Goal: Information Seeking & Learning: Check status

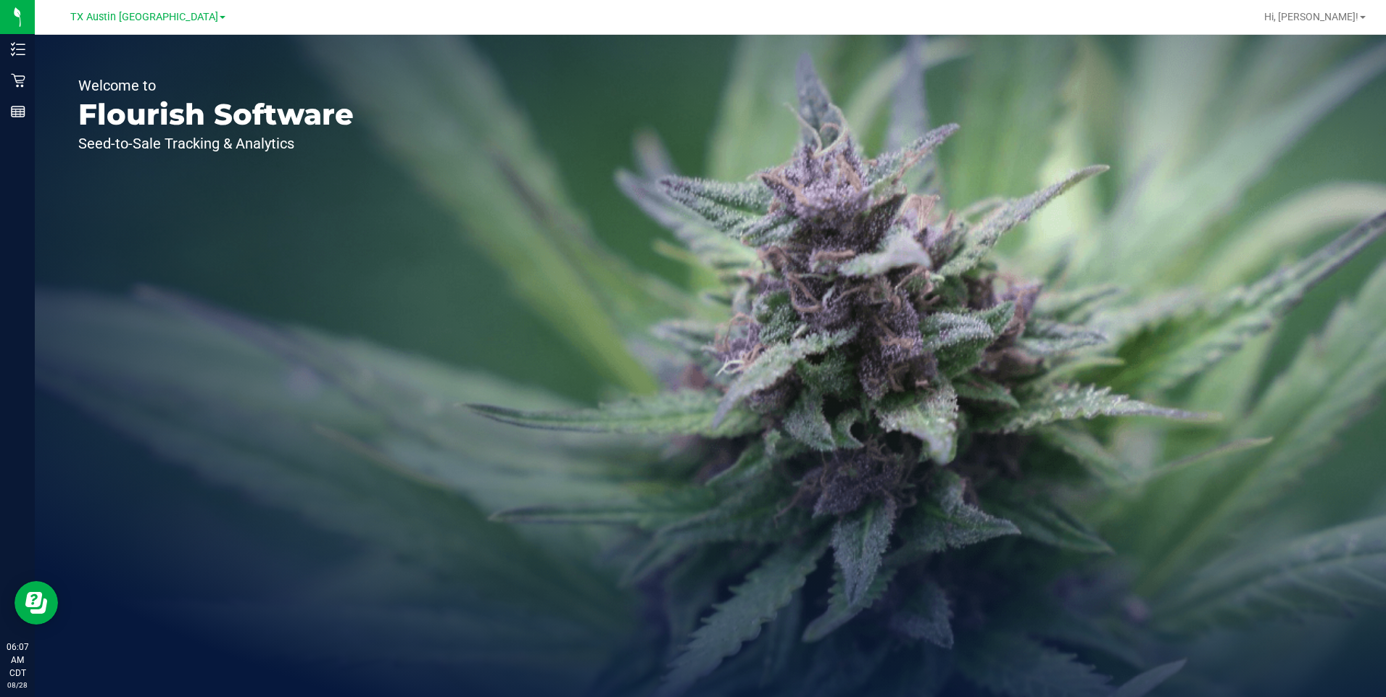
click at [515, 265] on div "Welcome to Flourish Software Seed-to-Sale Tracking & Analytics" at bounding box center [710, 366] width 1351 height 663
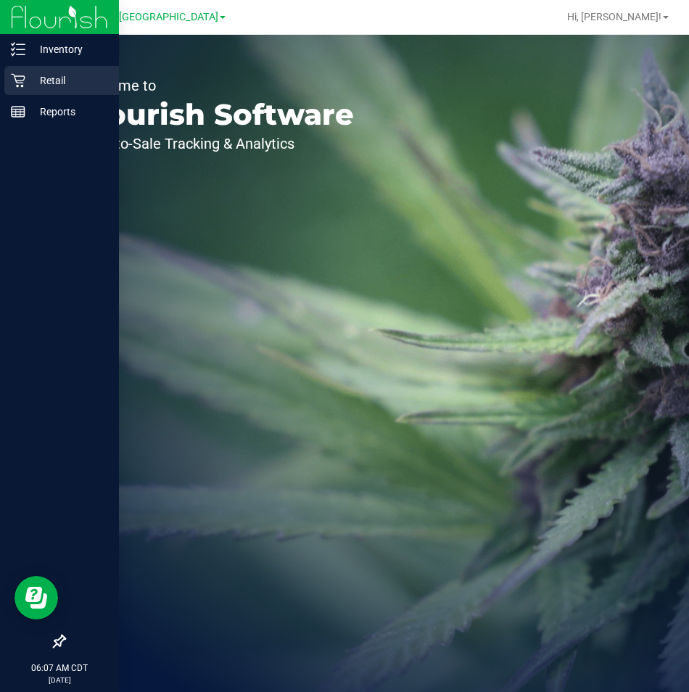
click at [70, 84] on p "Retail" at bounding box center [68, 80] width 87 height 17
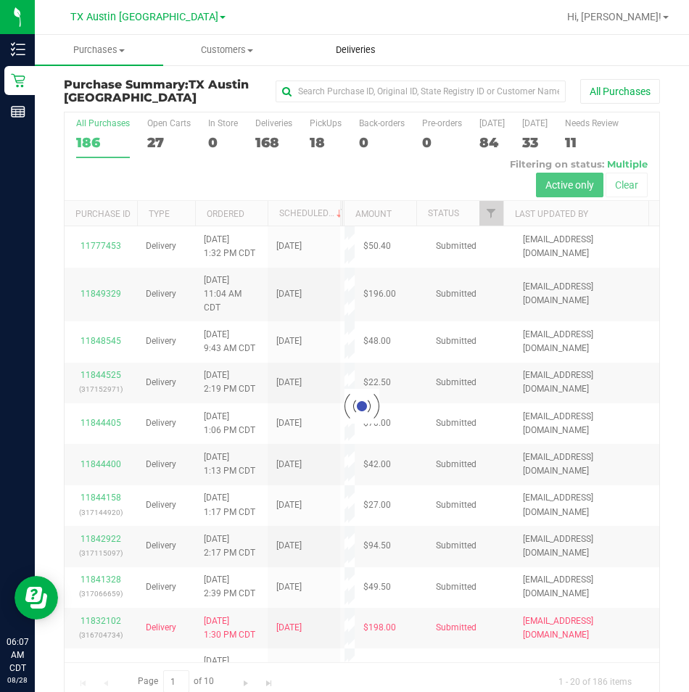
click at [363, 50] on span "Deliveries" at bounding box center [355, 49] width 79 height 13
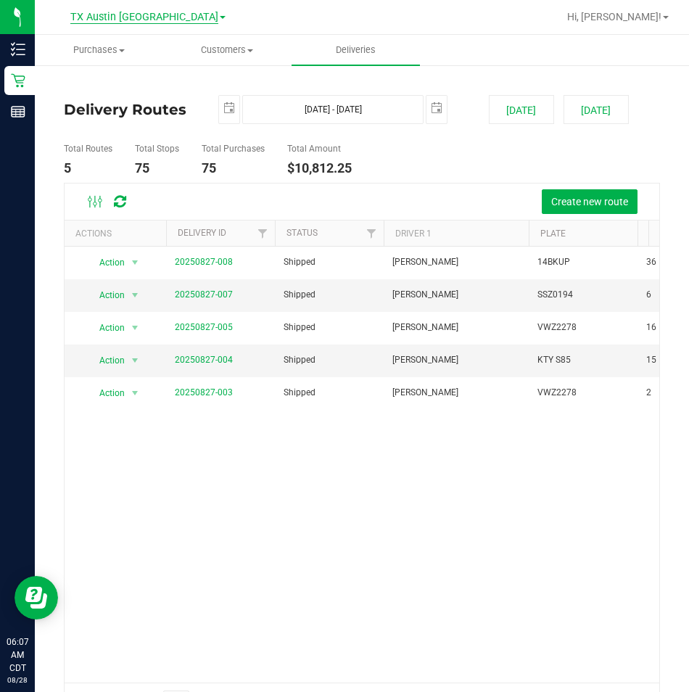
click at [143, 16] on span "TX Austin [GEOGRAPHIC_DATA]" at bounding box center [144, 17] width 148 height 13
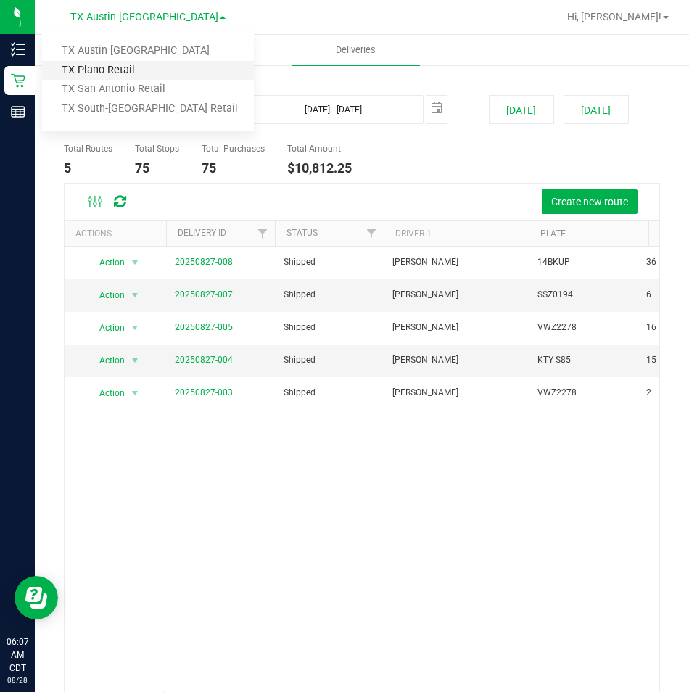
click at [105, 67] on link "TX Plano Retail" at bounding box center [148, 71] width 212 height 20
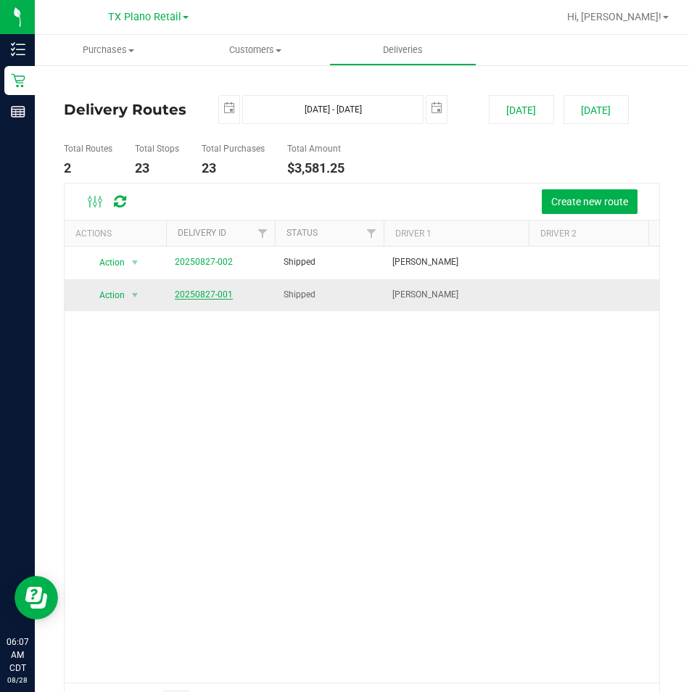
click at [211, 291] on link "20250827-001" at bounding box center [204, 294] width 58 height 10
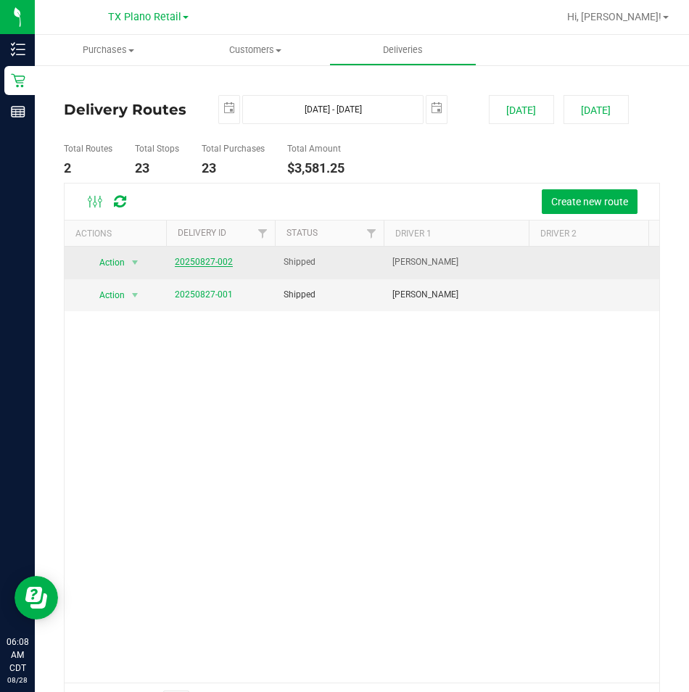
click at [204, 261] on link "20250827-002" at bounding box center [204, 262] width 58 height 10
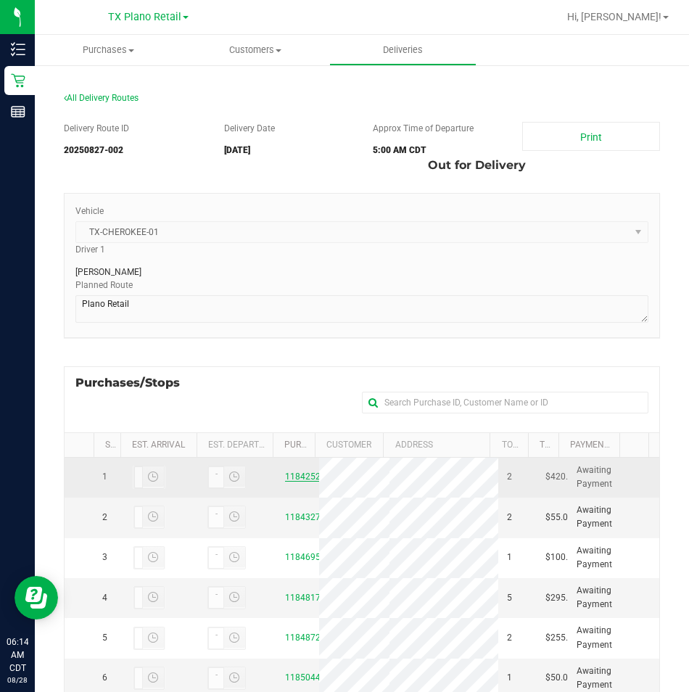
click at [297, 477] on link "11842528" at bounding box center [305, 476] width 41 height 10
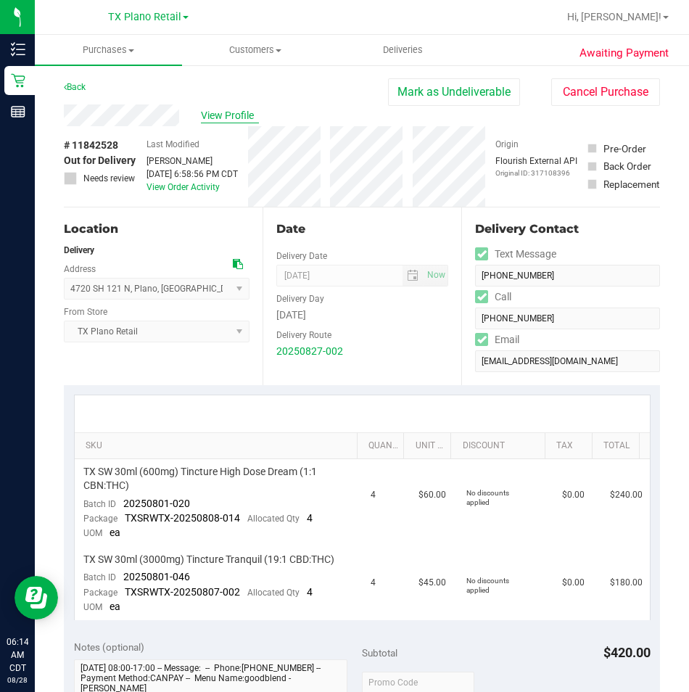
click at [236, 115] on span "View Profile" at bounding box center [230, 115] width 58 height 15
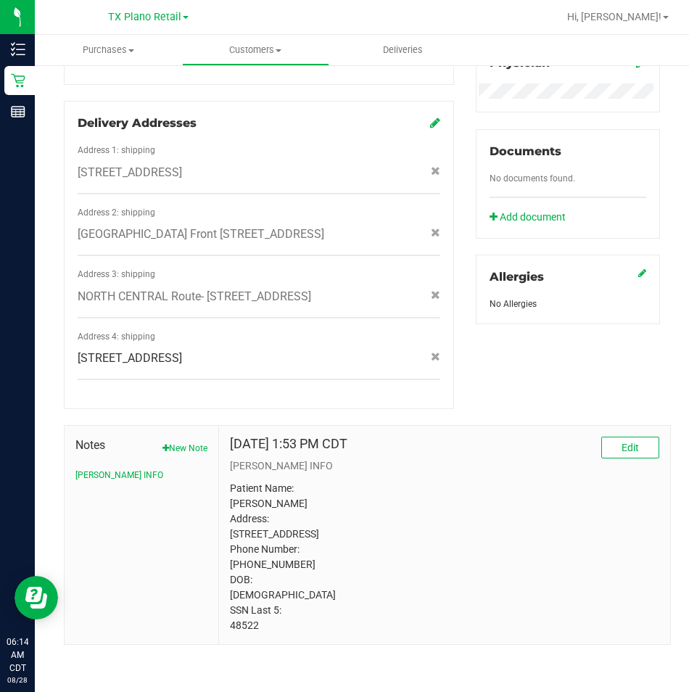
scroll to position [515, 0]
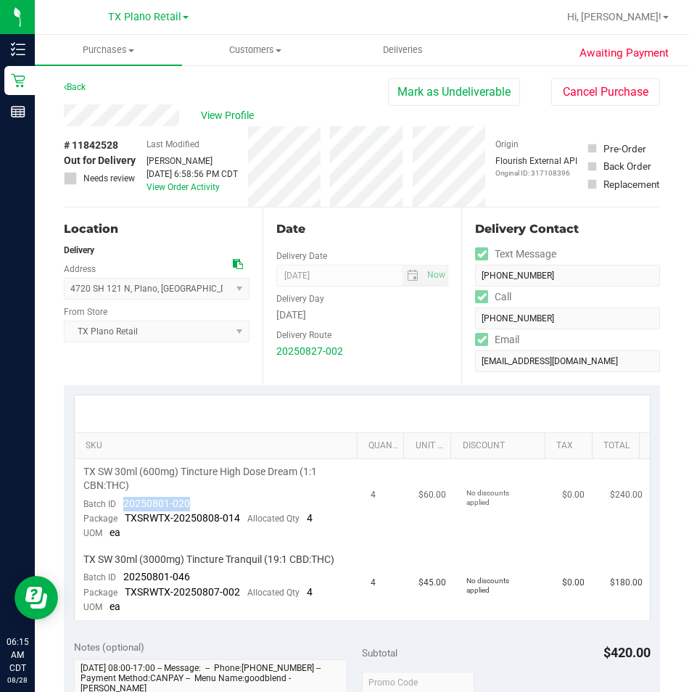
drag, startPoint x: 179, startPoint y: 503, endPoint x: 117, endPoint y: 507, distance: 62.4
click at [117, 507] on td "TX SW 30ml (600mg) Tincture High Dose Dream (1:1 CBN:THC) Batch ID 20250801-020…" at bounding box center [219, 503] width 288 height 88
click at [221, 113] on span "View Profile" at bounding box center [230, 115] width 58 height 15
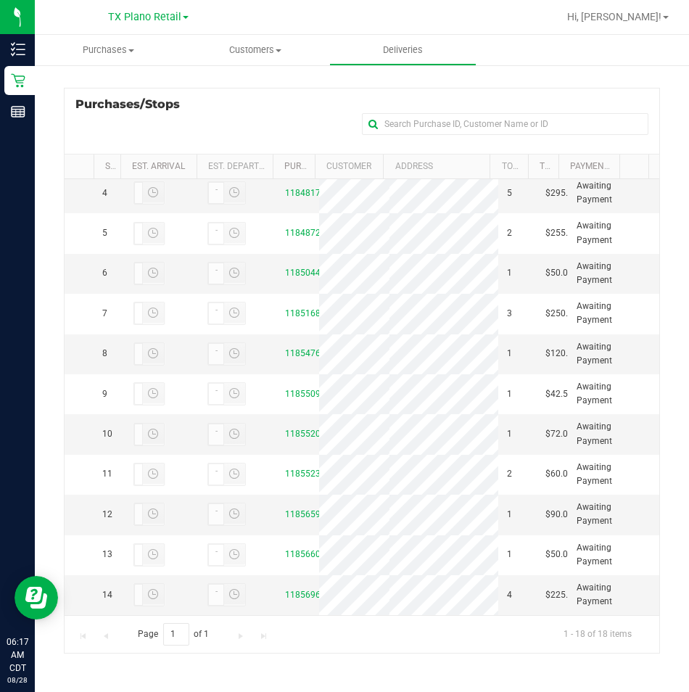
scroll to position [439, 0]
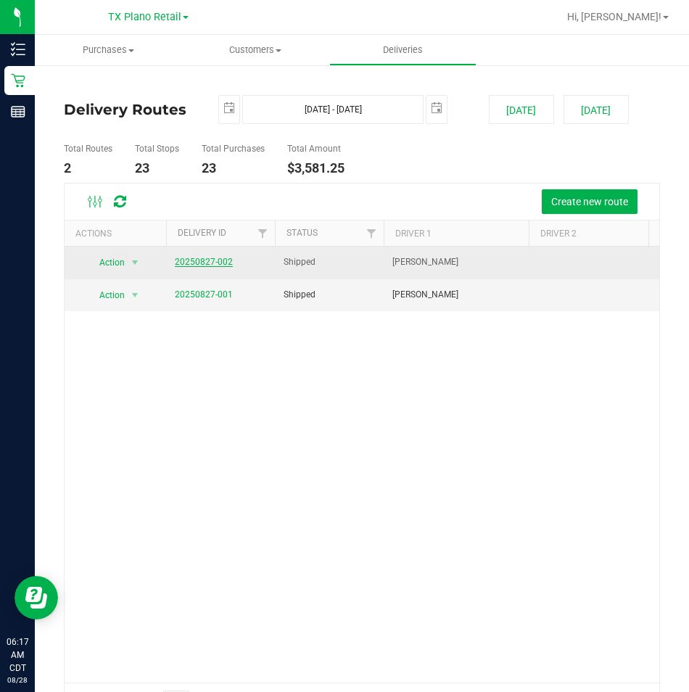
click at [221, 265] on link "20250827-002" at bounding box center [204, 262] width 58 height 10
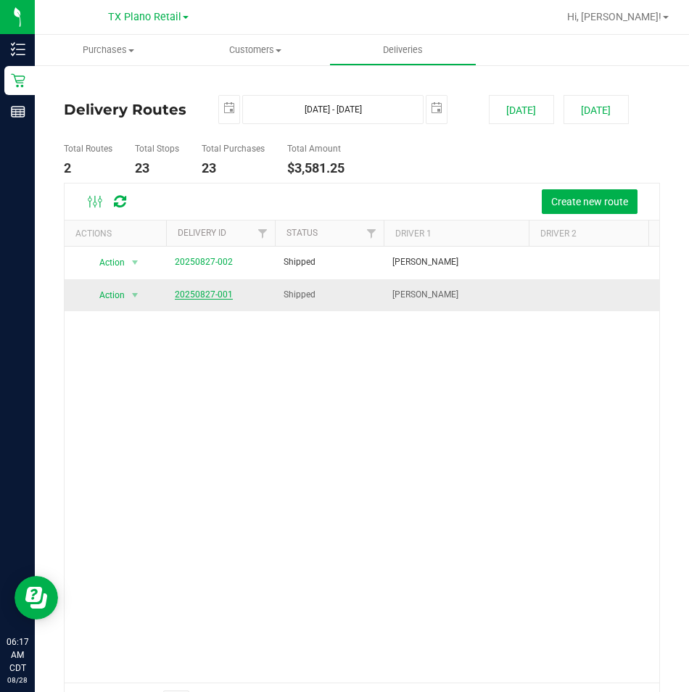
click at [208, 297] on link "20250827-001" at bounding box center [204, 294] width 58 height 10
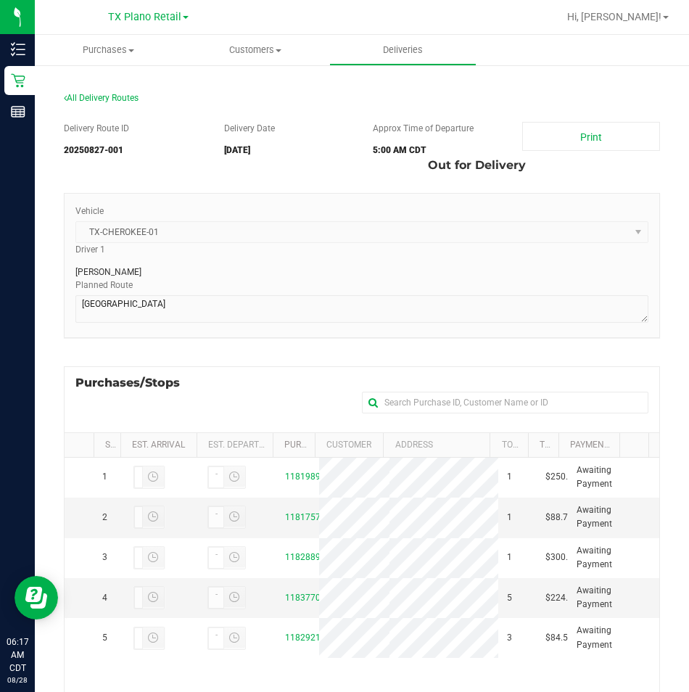
scroll to position [72, 0]
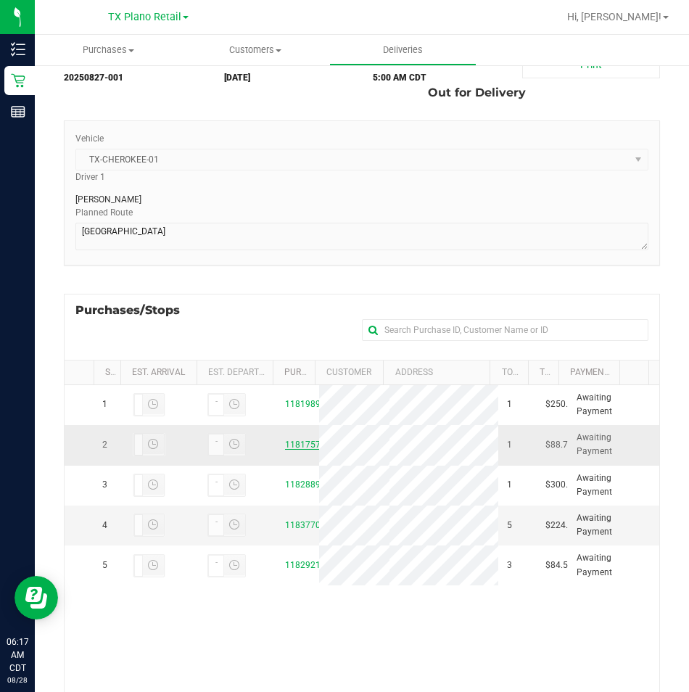
click at [294, 449] on link "11817570" at bounding box center [305, 444] width 41 height 10
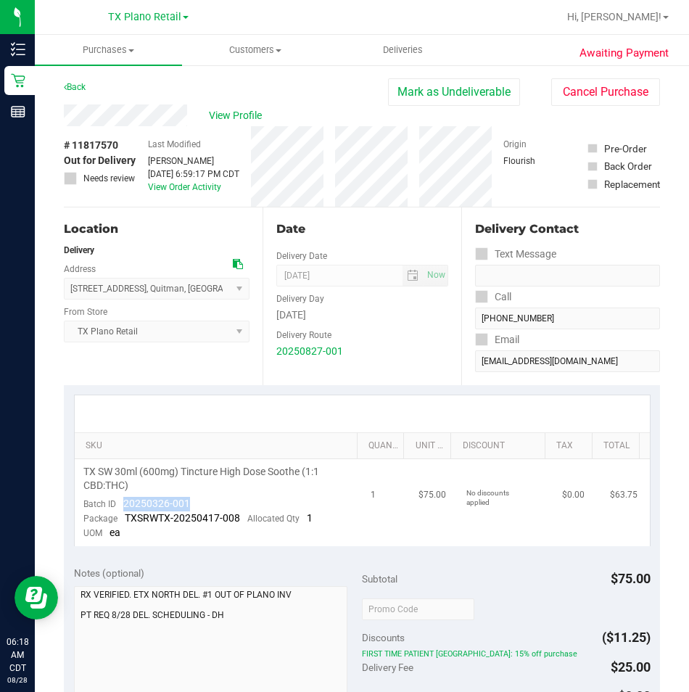
drag, startPoint x: 190, startPoint y: 506, endPoint x: 122, endPoint y: 506, distance: 67.4
click at [122, 506] on td "TX SW 30ml (600mg) Tincture High Dose Soothe (1:1 CBD:THC) Batch ID 20250326-00…" at bounding box center [219, 502] width 288 height 87
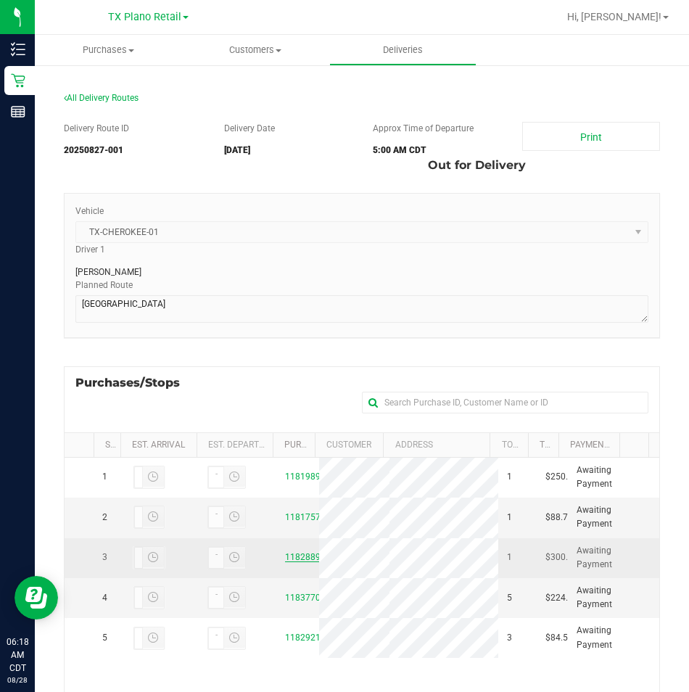
click at [300, 562] on link "11828897" at bounding box center [305, 557] width 41 height 10
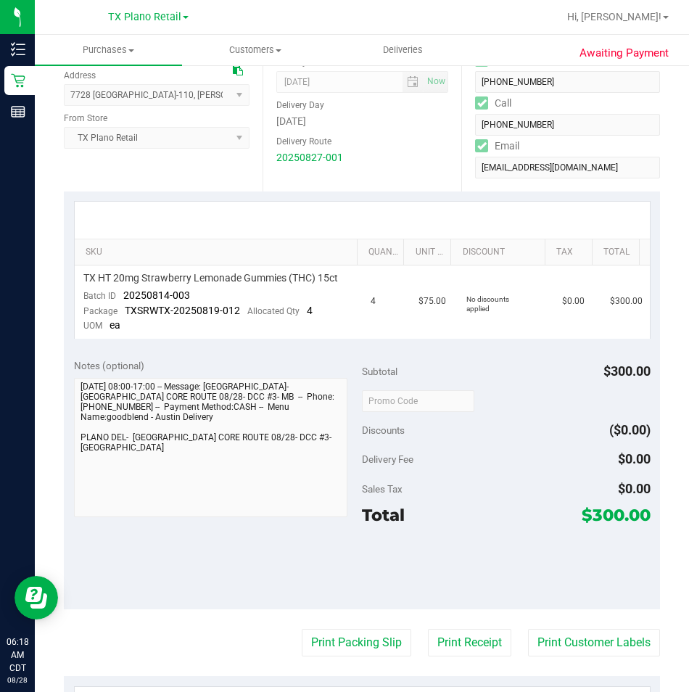
scroll to position [217, 0]
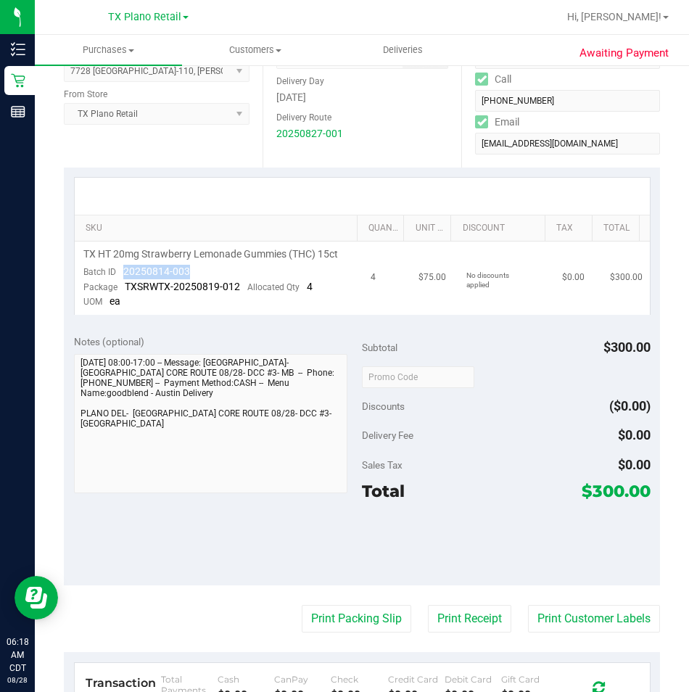
drag, startPoint x: 196, startPoint y: 267, endPoint x: 119, endPoint y: 266, distance: 77.6
click at [119, 266] on td "TX HT 20mg Strawberry Lemonade Gummies (THC) 15ct Batch ID 20250814-003 Package…" at bounding box center [219, 277] width 288 height 73
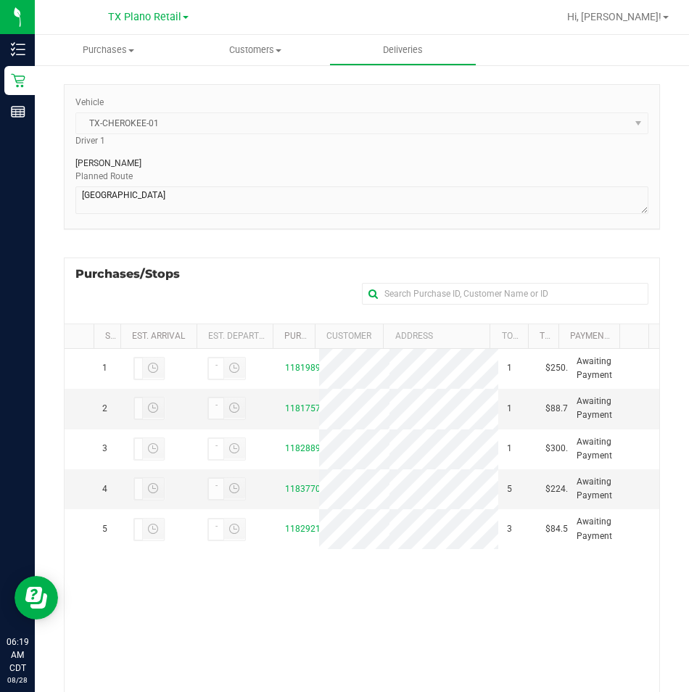
scroll to position [278, 0]
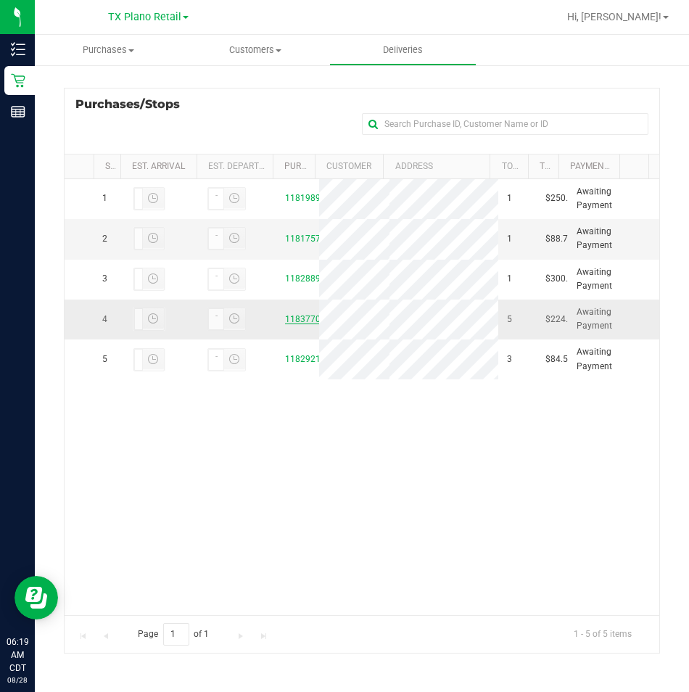
click at [296, 324] on link "11837708" at bounding box center [305, 319] width 41 height 10
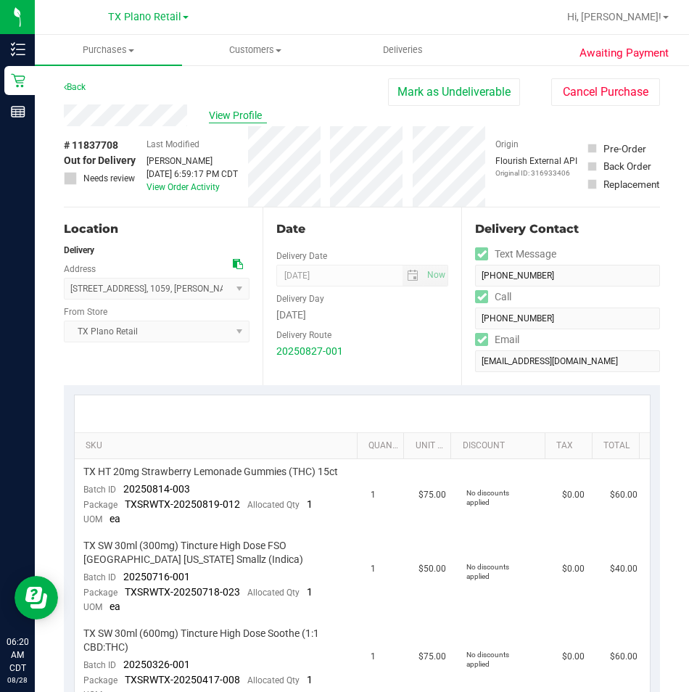
click at [256, 115] on span "View Profile" at bounding box center [238, 115] width 58 height 15
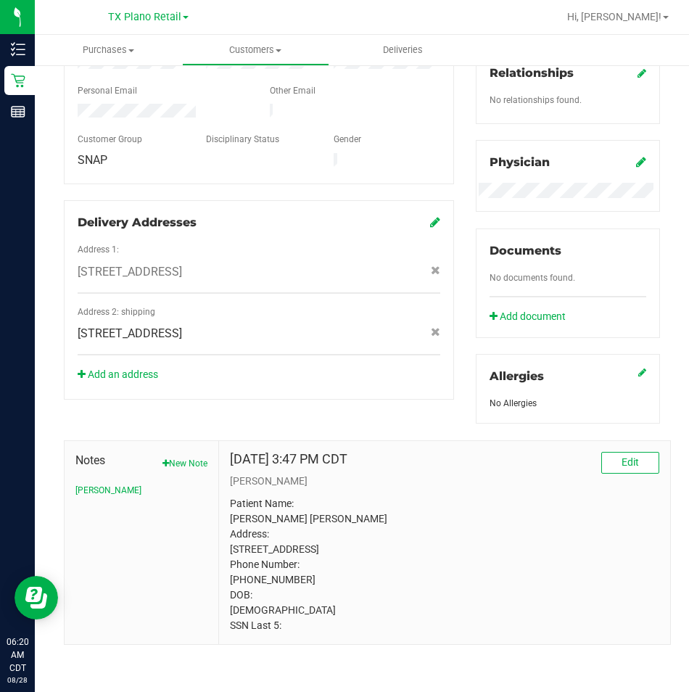
scroll to position [409, 0]
click at [85, 483] on button "[PERSON_NAME]" at bounding box center [108, 489] width 66 height 13
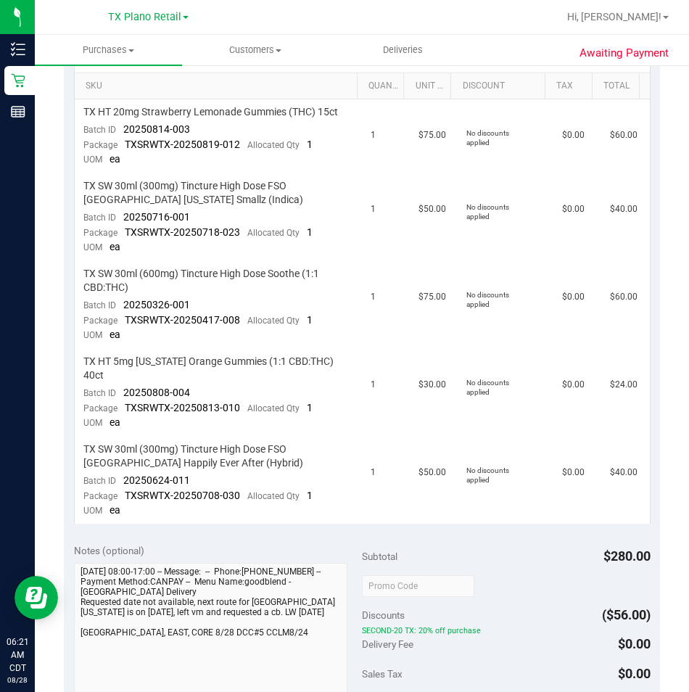
scroll to position [362, 0]
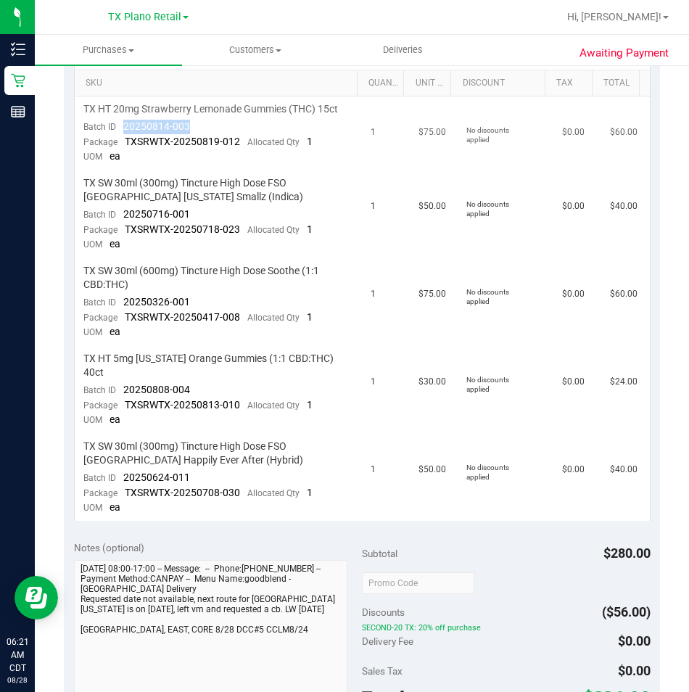
drag, startPoint x: 193, startPoint y: 125, endPoint x: 116, endPoint y: 125, distance: 76.8
click at [116, 125] on td "TX HT 20mg Strawberry Lemonade Gummies (THC) 15ct Batch ID 20250814-003 Package…" at bounding box center [219, 133] width 288 height 74
drag, startPoint x: 595, startPoint y: 338, endPoint x: 861, endPoint y: 407, distance: 274.8
click at [689, 407] on html "Inventory Retail Reports 06:21 AM CDT [DATE] 08/28 [GEOGRAPHIC_DATA] Plano Reta…" at bounding box center [344, 346] width 689 height 692
click at [159, 128] on span "20250814-003" at bounding box center [156, 126] width 67 height 12
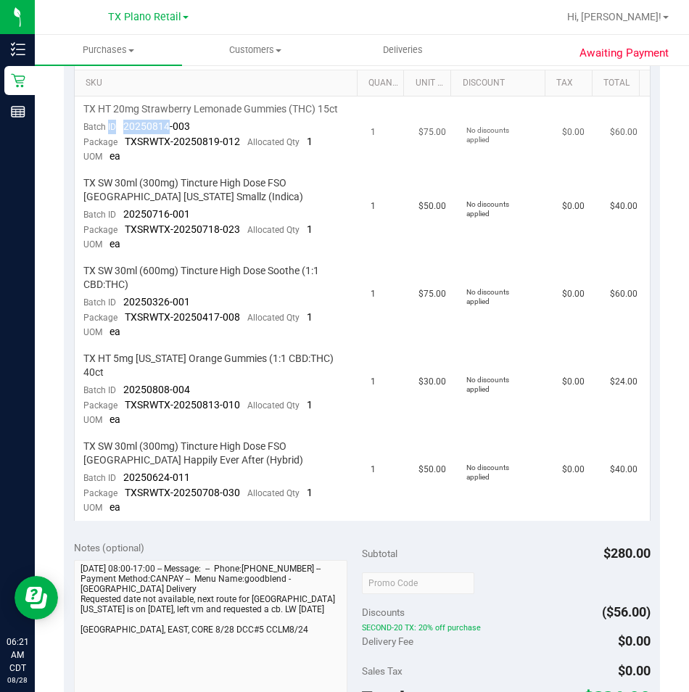
click at [158, 128] on span "20250814-003" at bounding box center [156, 126] width 67 height 12
drag, startPoint x: 158, startPoint y: 128, endPoint x: 201, endPoint y: 126, distance: 42.8
click at [201, 126] on td "TX HT 20mg Strawberry Lemonade Gummies (THC) 15ct Batch ID 20250814-003 Package…" at bounding box center [219, 133] width 288 height 74
drag, startPoint x: 201, startPoint y: 125, endPoint x: 118, endPoint y: 133, distance: 83.0
click at [118, 133] on td "TX HT 20mg Strawberry Lemonade Gummies (THC) 15ct Batch ID 20250814-003 Package…" at bounding box center [219, 133] width 288 height 74
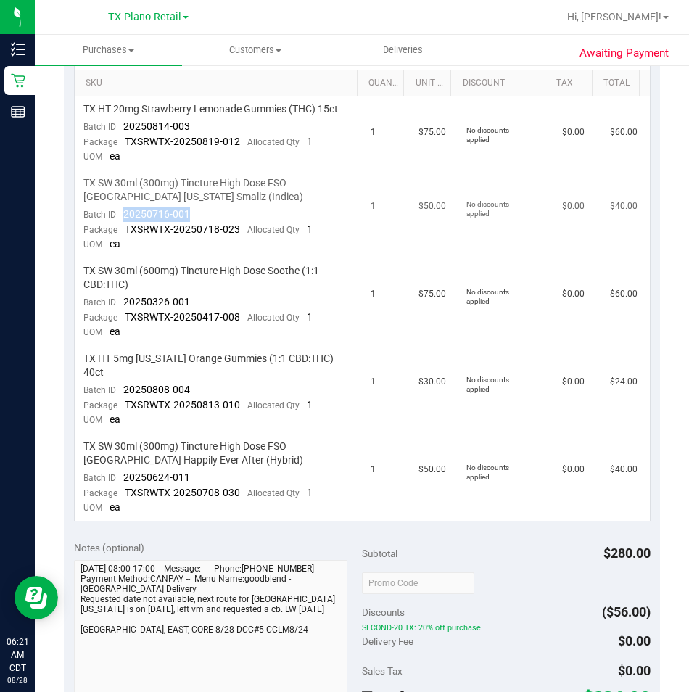
drag, startPoint x: 165, startPoint y: 214, endPoint x: 120, endPoint y: 218, distance: 45.2
click at [120, 218] on td "TX SW 30ml (300mg) Tincture High Dose FSO [GEOGRAPHIC_DATA] [US_STATE] Smallz (…" at bounding box center [219, 214] width 288 height 88
drag, startPoint x: 209, startPoint y: 302, endPoint x: 124, endPoint y: 306, distance: 85.6
click at [124, 306] on td "TX SW 30ml (600mg) Tincture High Dose Soothe (1:1 CBD:THC) Batch ID 20250326-00…" at bounding box center [219, 302] width 288 height 88
drag, startPoint x: 205, startPoint y: 373, endPoint x: 120, endPoint y: 378, distance: 85.0
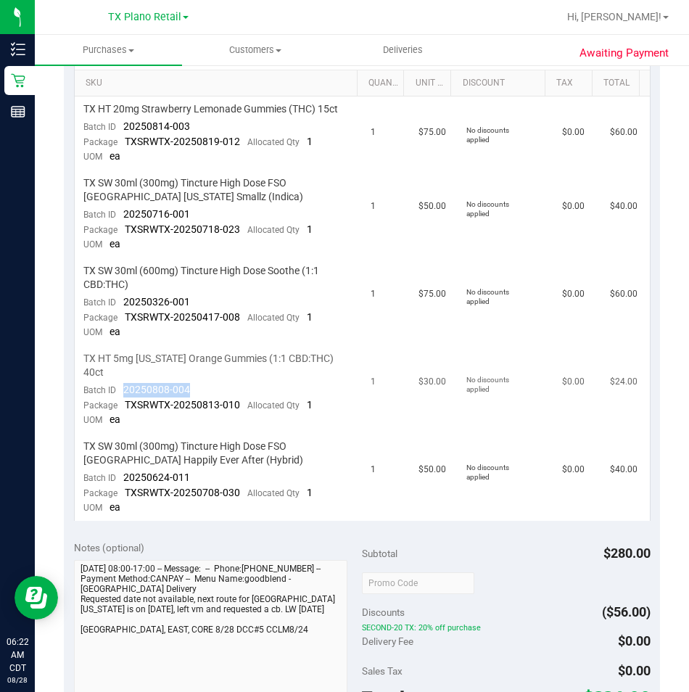
click at [120, 378] on td "TX HT 5mg [US_STATE] Orange Gummies (1:1 CBD:THC) 40ct Batch ID 20250808-004 Pa…" at bounding box center [219, 390] width 288 height 88
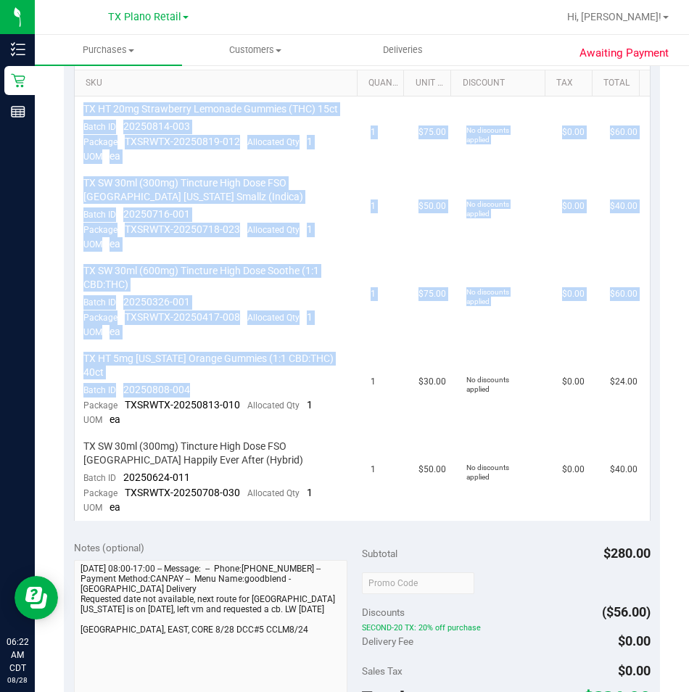
drag, startPoint x: 159, startPoint y: 369, endPoint x: 1204, endPoint y: 468, distance: 1049.1
click at [689, 468] on html "Inventory Retail Reports 06:22 AM CDT [DATE] 08/28 [GEOGRAPHIC_DATA] Plano Reta…" at bounding box center [344, 346] width 689 height 692
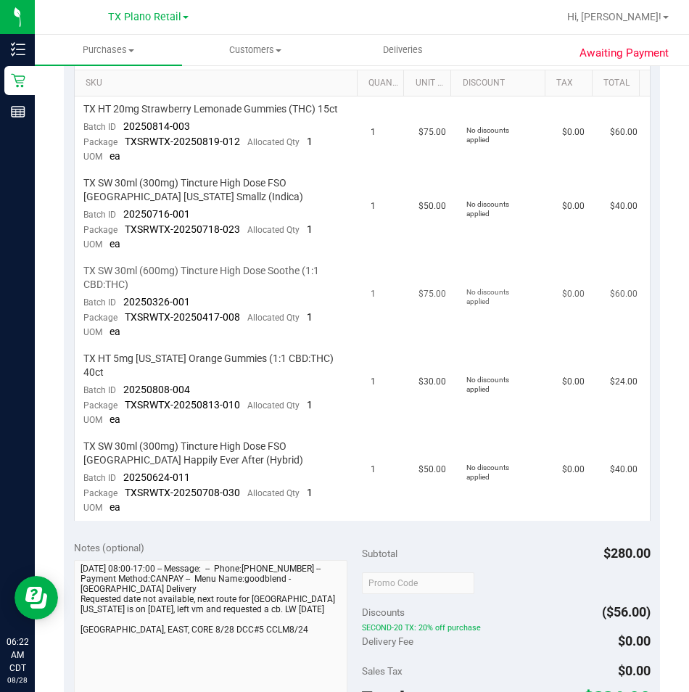
click at [362, 312] on td "1" at bounding box center [386, 302] width 48 height 88
drag, startPoint x: 209, startPoint y: 374, endPoint x: 127, endPoint y: 375, distance: 82.6
click at [125, 375] on td "TX HT 5mg [US_STATE] Orange Gummies (1:1 CBD:THC) 40ct Batch ID 20250808-004 Pa…" at bounding box center [219, 390] width 288 height 88
drag, startPoint x: 194, startPoint y: 465, endPoint x: 124, endPoint y: 464, distance: 69.6
click at [124, 464] on td "TX SW 30ml (300mg) Tincture High Dose FSO [GEOGRAPHIC_DATA] Happily Ever After …" at bounding box center [219, 476] width 288 height 87
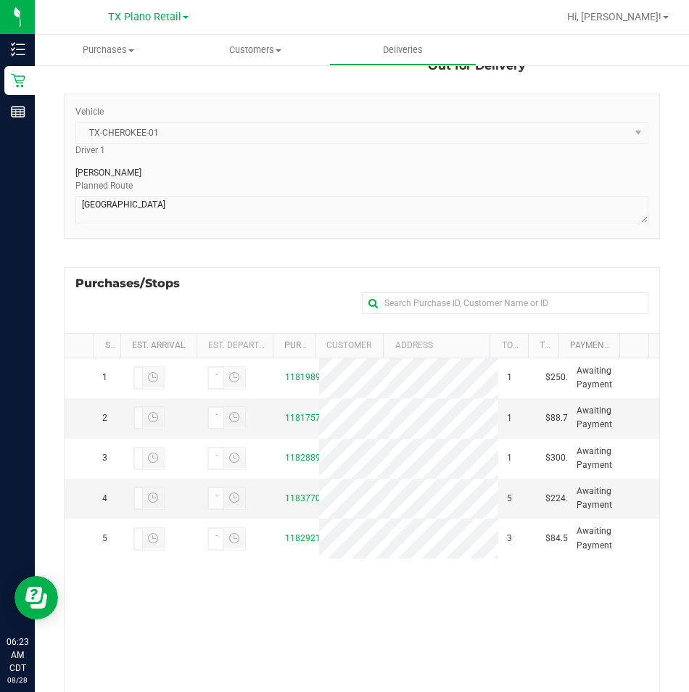
scroll to position [278, 0]
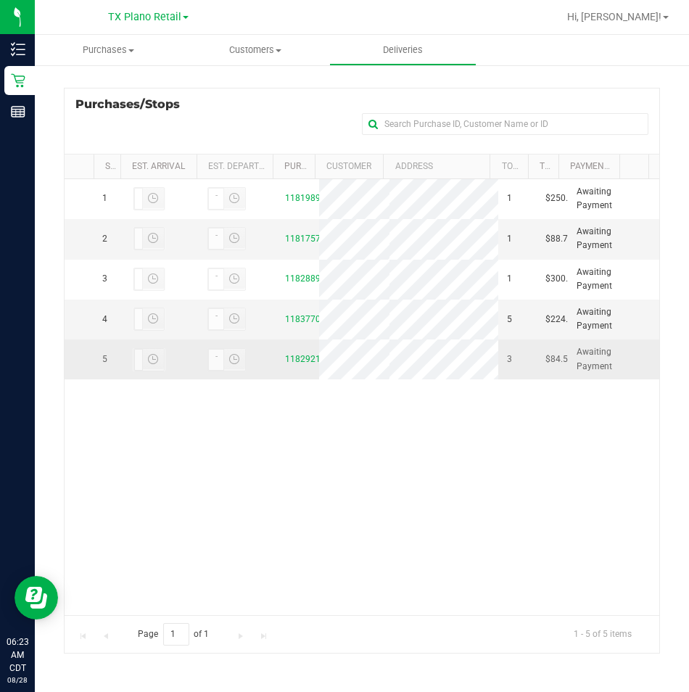
click at [297, 366] on div "11829217" at bounding box center [297, 359] width 25 height 14
click at [296, 364] on link "11829217" at bounding box center [305, 359] width 41 height 10
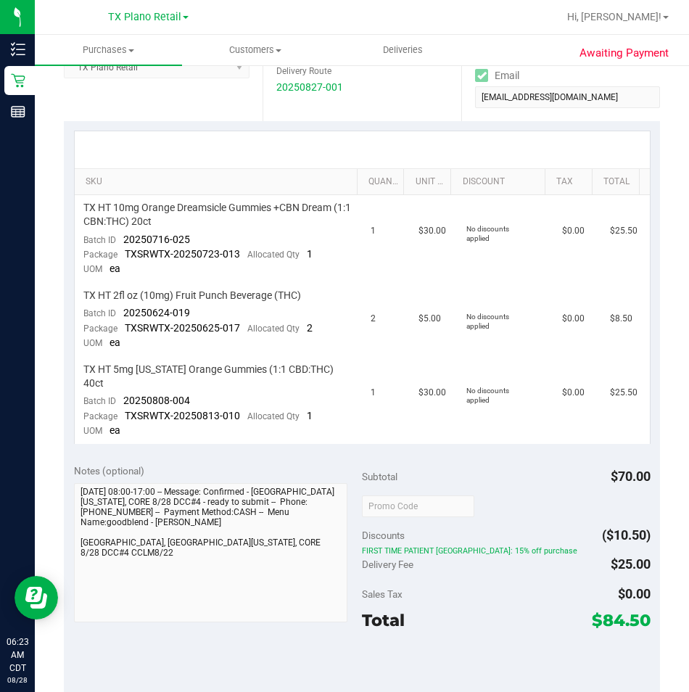
scroll to position [290, 0]
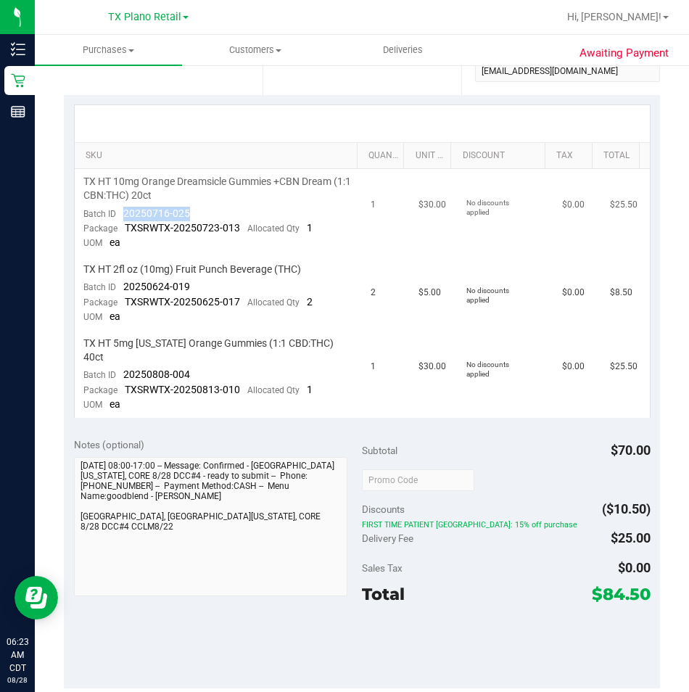
drag, startPoint x: 195, startPoint y: 213, endPoint x: 118, endPoint y: 214, distance: 76.8
click at [118, 214] on td "TX HT 10mg Orange Dreamsicle Gummies +CBN Dream (1:1 CBN:THC) 20ct Batch ID 202…" at bounding box center [219, 213] width 288 height 88
drag, startPoint x: 193, startPoint y: 286, endPoint x: 123, endPoint y: 287, distance: 69.6
click at [123, 287] on td "TX HT 2fl oz (10mg) Fruit Punch Beverage (THC) Batch ID 20250624-019 Package TX…" at bounding box center [219, 294] width 288 height 74
drag, startPoint x: 194, startPoint y: 358, endPoint x: 117, endPoint y: 363, distance: 77.7
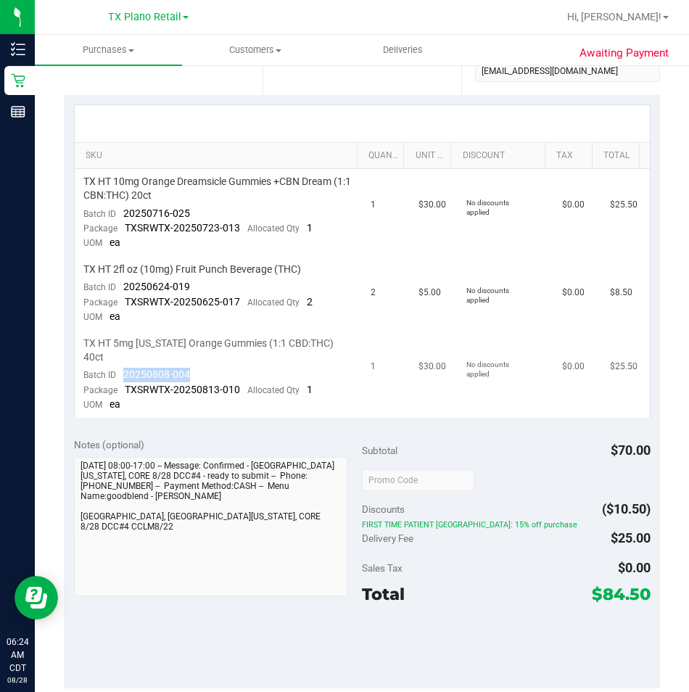
click at [117, 363] on td "TX HT 5mg [US_STATE] Orange Gummies (1:1 CBD:THC) 40ct Batch ID 20250808-004 Pa…" at bounding box center [219, 374] width 288 height 87
click at [194, 358] on td "TX HT 5mg [US_STATE] Orange Gummies (1:1 CBD:THC) 40ct Batch ID 20250808-004 Pa…" at bounding box center [219, 374] width 288 height 87
drag, startPoint x: 199, startPoint y: 360, endPoint x: 120, endPoint y: 360, distance: 78.3
click at [120, 360] on td "TX HT 5mg [US_STATE] Orange Gummies (1:1 CBD:THC) 40ct Batch ID 20250808-004 Pa…" at bounding box center [219, 374] width 288 height 87
